Goal: Transaction & Acquisition: Purchase product/service

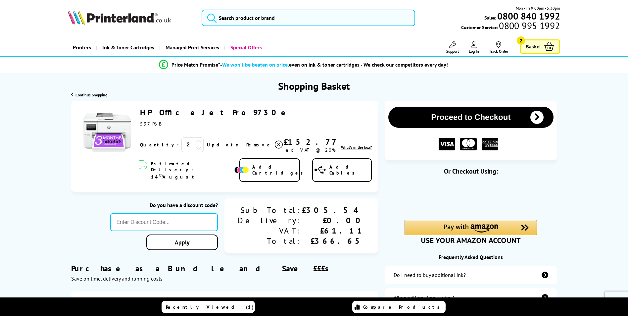
click at [196, 139] on icon at bounding box center [199, 141] width 6 height 6
click at [196, 149] on icon at bounding box center [199, 148] width 6 height 6
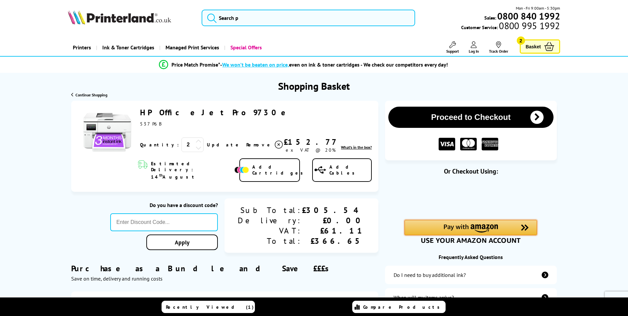
click at [506, 228] on div "Amazon Pay - Use your Amazon account" at bounding box center [470, 227] width 132 height 15
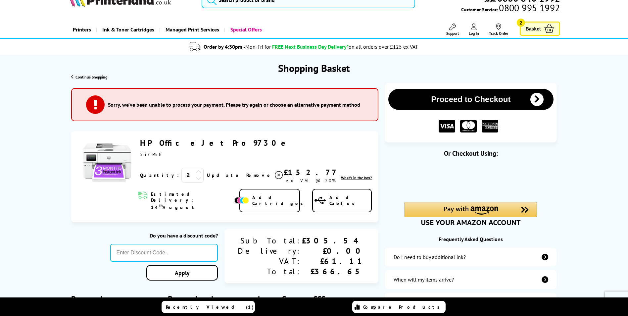
scroll to position [33, 0]
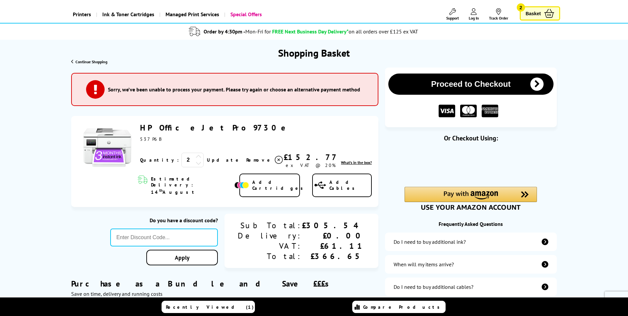
click at [196, 164] on icon at bounding box center [199, 163] width 6 height 6
click at [485, 195] on img "Amazon Pay - Use your Amazon account" at bounding box center [470, 195] width 54 height 8
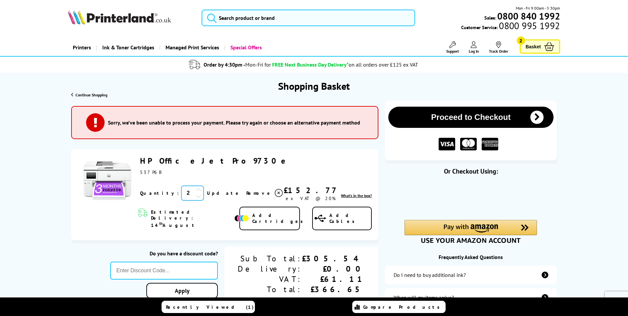
click at [181, 195] on input "2" at bounding box center [192, 193] width 22 height 15
type input "1"
click button "Proceed to Checkout" at bounding box center [0, 0] width 0 height 0
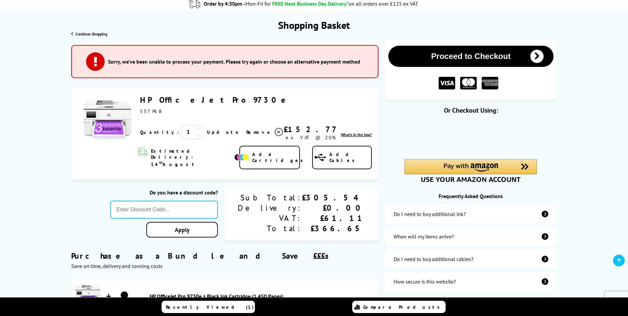
scroll to position [66, 0]
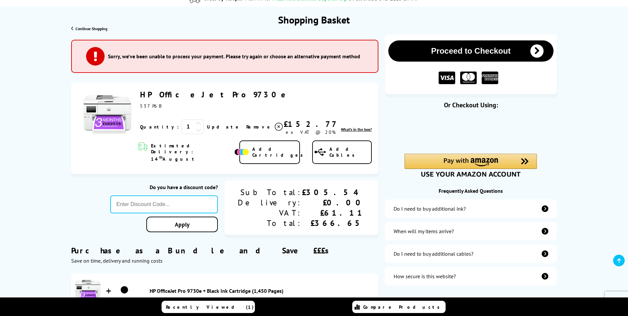
click at [275, 127] on icon at bounding box center [279, 127] width 8 height 8
